Goal: Information Seeking & Learning: Learn about a topic

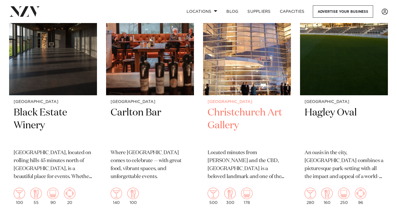
scroll to position [1240, 0]
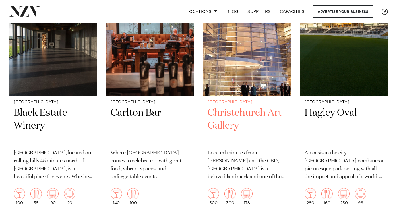
click at [234, 116] on h2 "Christchurch Art Gallery" at bounding box center [246, 126] width 79 height 38
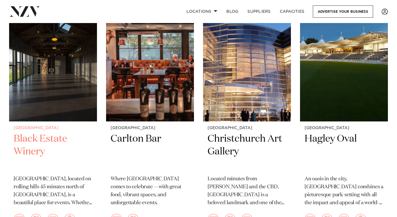
scroll to position [1216, 0]
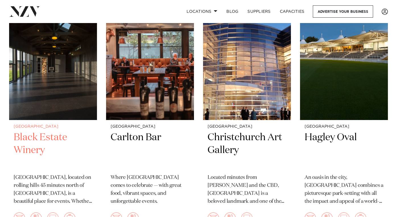
click at [35, 135] on h2 "Black Estate Winery" at bounding box center [53, 150] width 79 height 38
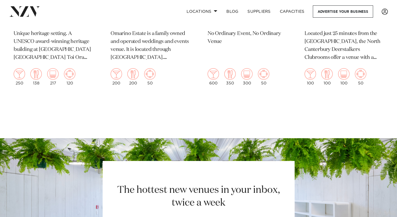
scroll to position [1837, 0]
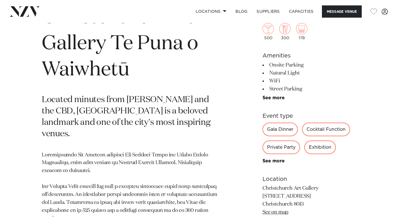
scroll to position [236, 0]
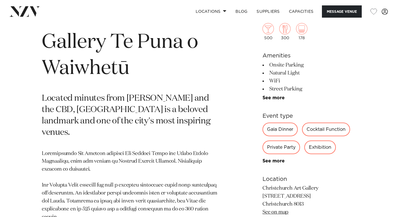
click at [291, 150] on div "Private Party" at bounding box center [281, 147] width 38 height 14
click at [281, 159] on div "See more" at bounding box center [308, 160] width 93 height 5
click at [280, 163] on div "See more" at bounding box center [308, 160] width 93 height 5
click at [280, 163] on link "See more" at bounding box center [284, 161] width 44 height 5
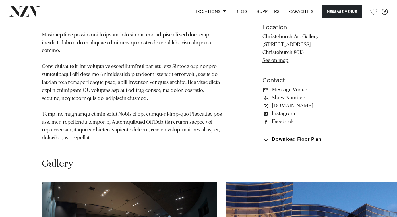
scroll to position [440, 0]
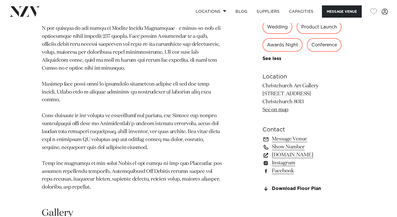
click at [295, 151] on link "christchurchartgallery.org.nz" at bounding box center [308, 155] width 93 height 8
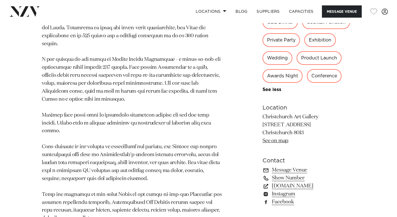
scroll to position [409, 0]
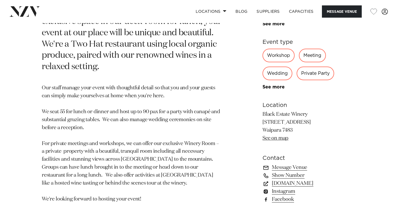
scroll to position [307, 0]
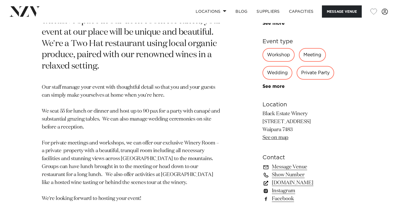
click at [288, 179] on link "[DOMAIN_NAME]" at bounding box center [308, 183] width 93 height 8
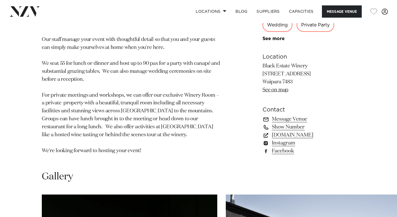
scroll to position [366, 0]
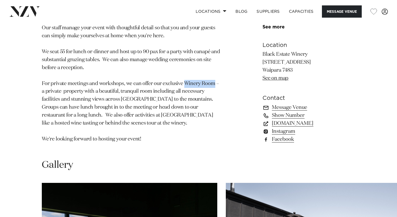
drag, startPoint x: 213, startPoint y: 74, endPoint x: 185, endPoint y: 71, distance: 28.9
click at [185, 71] on p "Our staff manage your event with thoughtful detail so that you and your guests …" at bounding box center [132, 83] width 180 height 119
copy p "Winery Room"
